Goal: Obtain resource: Download file/media

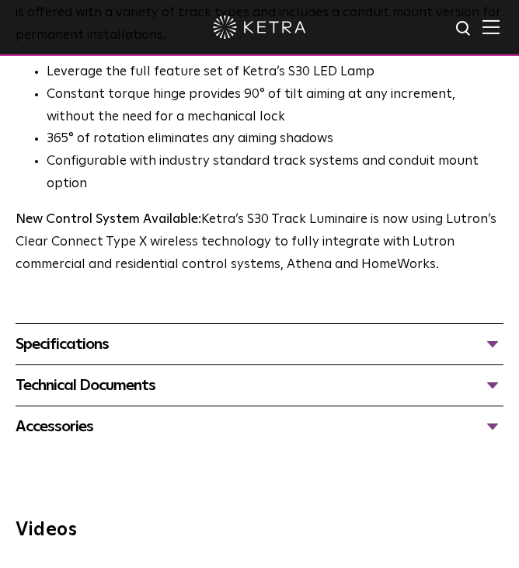
scroll to position [1010, 0]
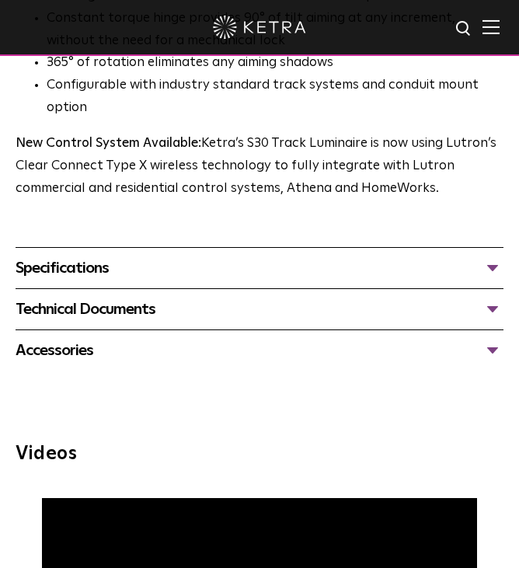
click at [253, 249] on div "Specifications LUMEN OUTPUTS 1100 HOUSING COLORS White, Black BEAM ANGLES 15°, …" at bounding box center [260, 267] width 488 height 41
click at [252, 257] on div "Specifications" at bounding box center [260, 268] width 488 height 25
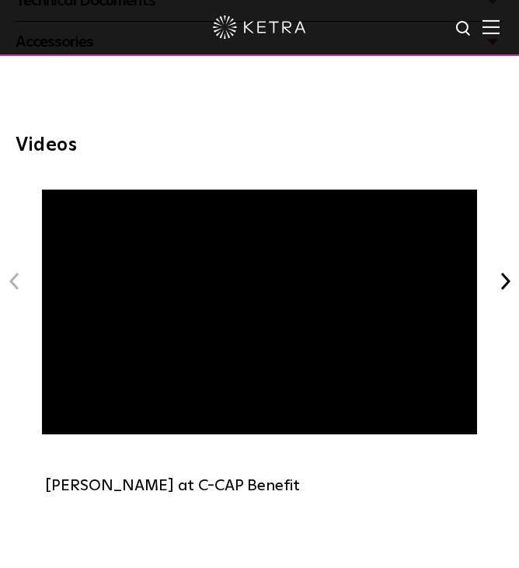
scroll to position [1166, 0]
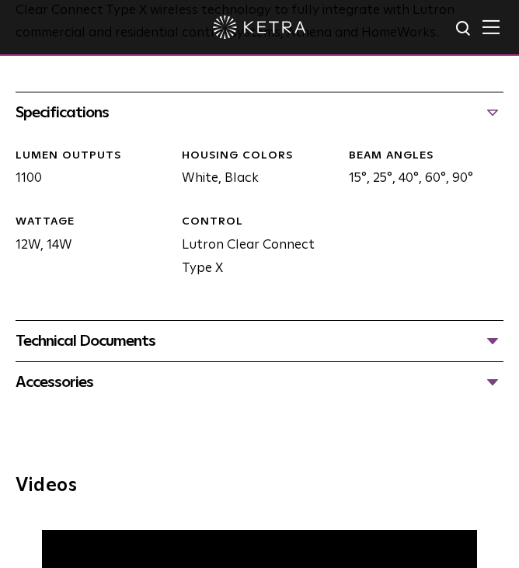
drag, startPoint x: 89, startPoint y: 134, endPoint x: 100, endPoint y: 148, distance: 17.1
click at [89, 134] on div "LUMEN OUTPUTS 1100 HOUSING COLORS White, Black BEAM ANGLES 15°, 25°, 40°, 60°, …" at bounding box center [254, 226] width 500 height 187
click at [247, 355] on div "Technical Documents S30 Track Luminaire Specification Sheet S30 Track Installat…" at bounding box center [260, 340] width 488 height 41
click at [308, 321] on div "Technical Documents S30 Track Luminaire Specification Sheet S30 Track Installat…" at bounding box center [260, 340] width 488 height 41
click at [493, 344] on div "Technical Documents" at bounding box center [260, 341] width 488 height 25
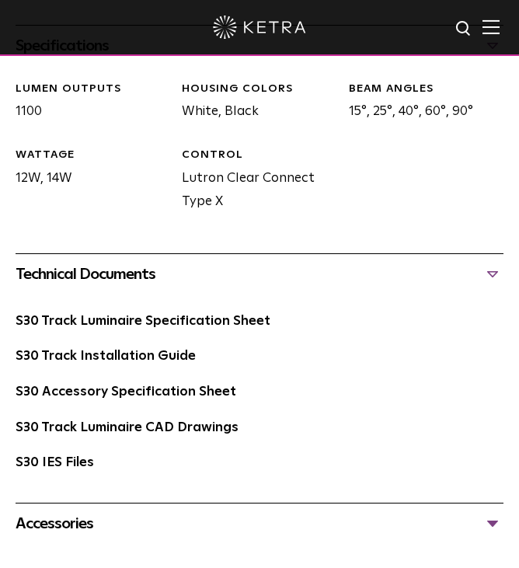
scroll to position [1243, 0]
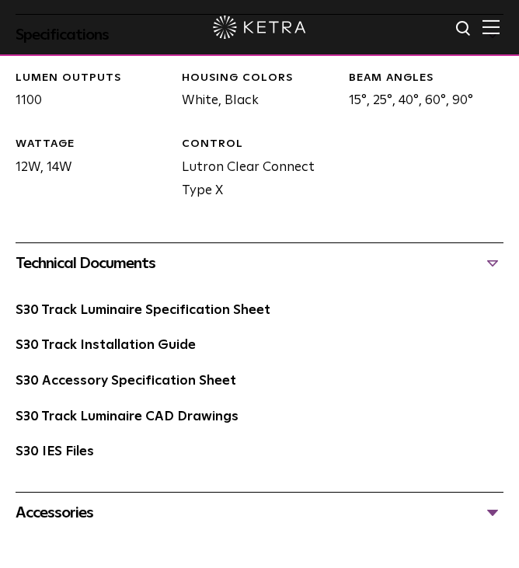
click at [221, 320] on div "S30 Track Luminaire Specification Sheet" at bounding box center [260, 317] width 488 height 36
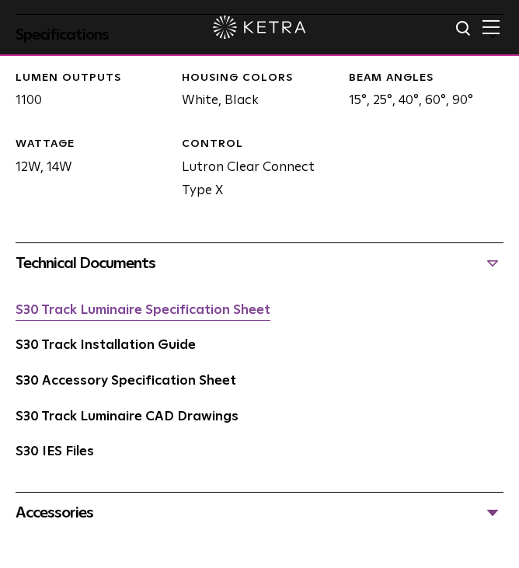
click at [214, 315] on link "S30 Track Luminaire Specification Sheet" at bounding box center [143, 310] width 255 height 13
